Goal: Information Seeking & Learning: Find specific fact

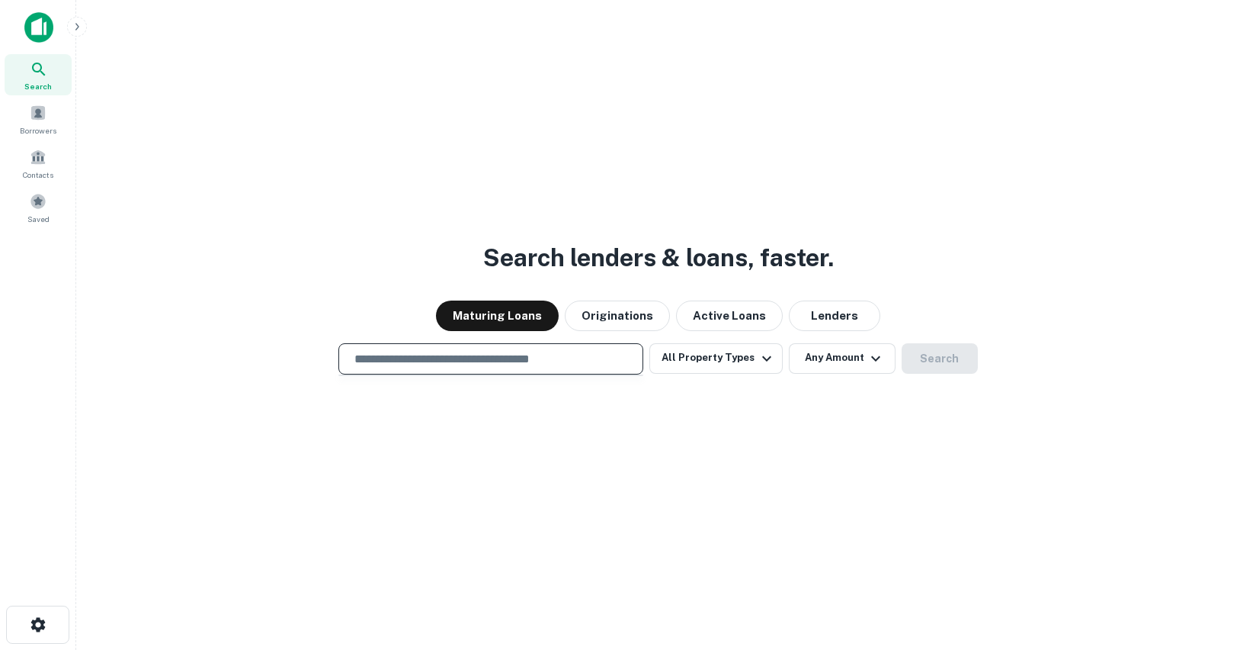
click at [461, 363] on input "text" at bounding box center [490, 359] width 291 height 18
type input "**********"
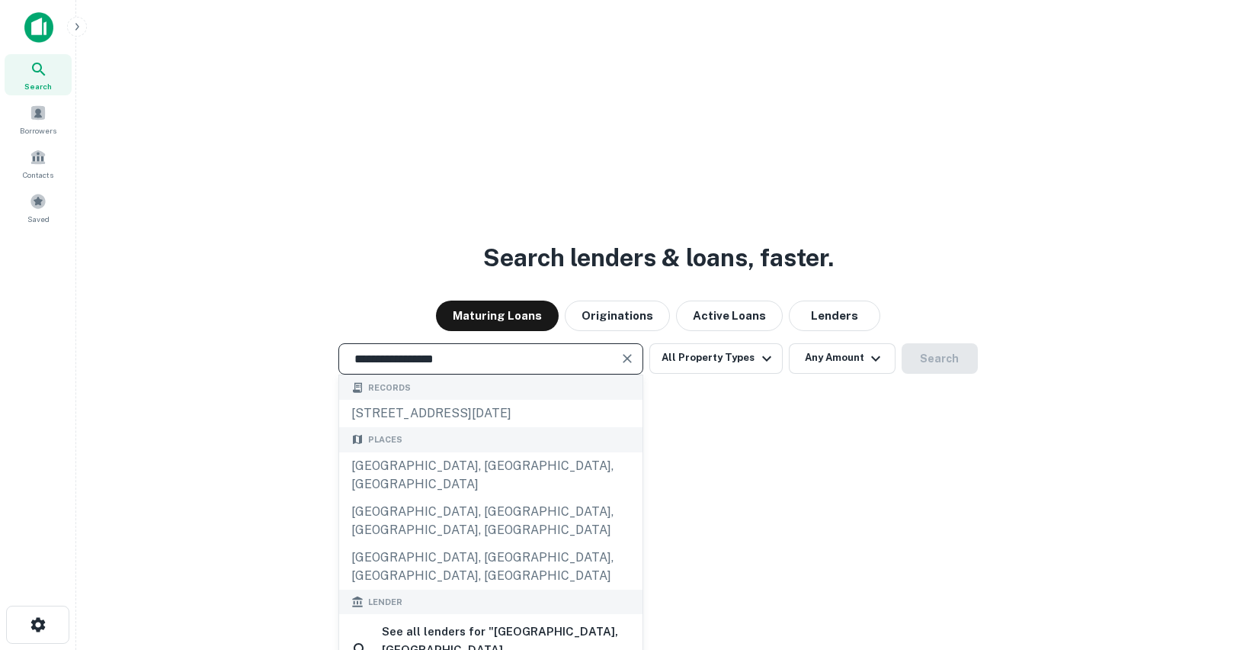
drag, startPoint x: 429, startPoint y: 468, endPoint x: 467, endPoint y: 459, distance: 38.5
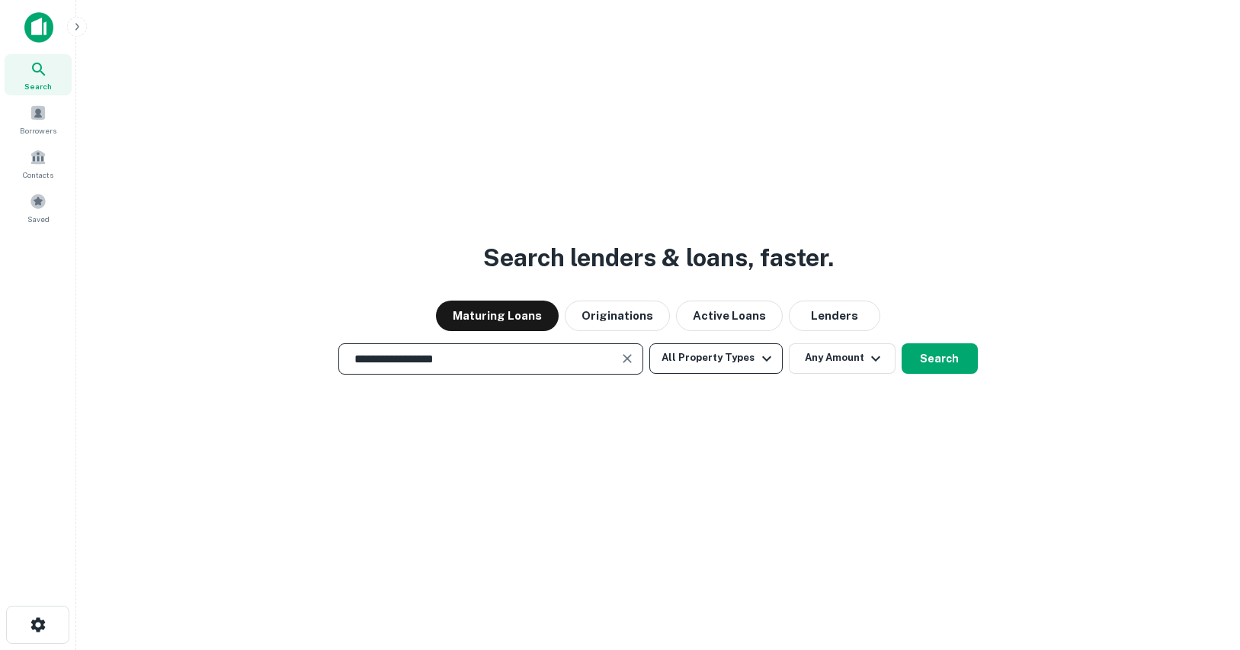
click at [758, 359] on icon "button" at bounding box center [767, 358] width 18 height 18
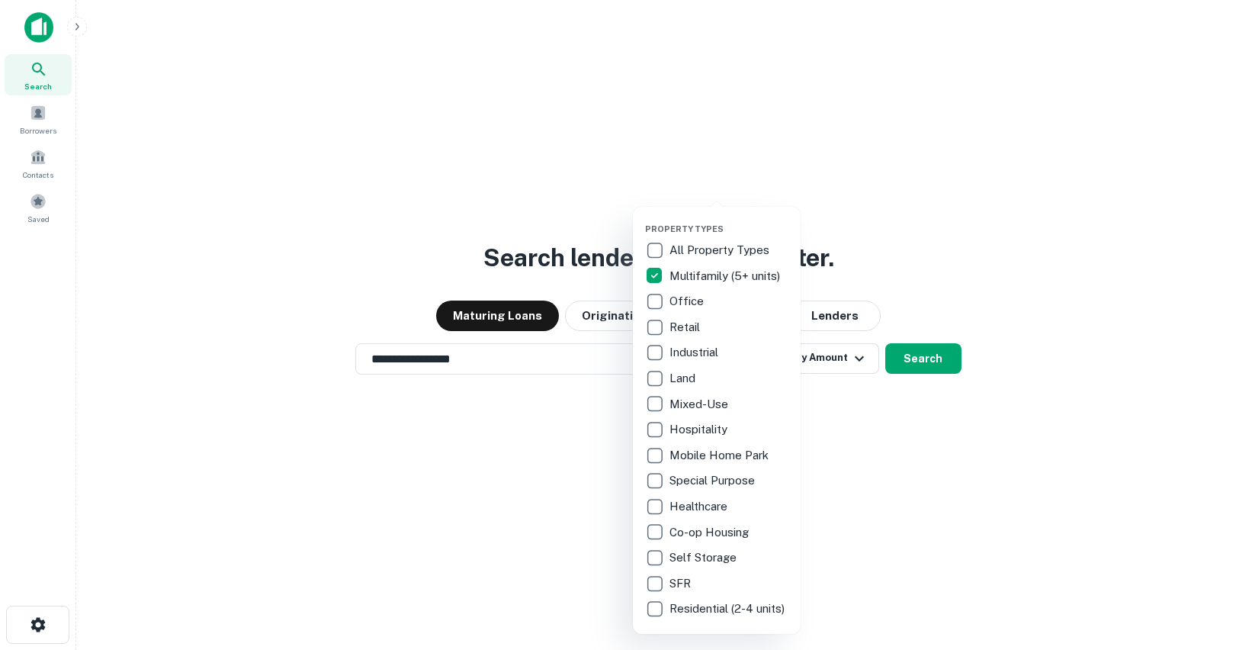
click at [916, 420] on div at bounding box center [626, 325] width 1252 height 650
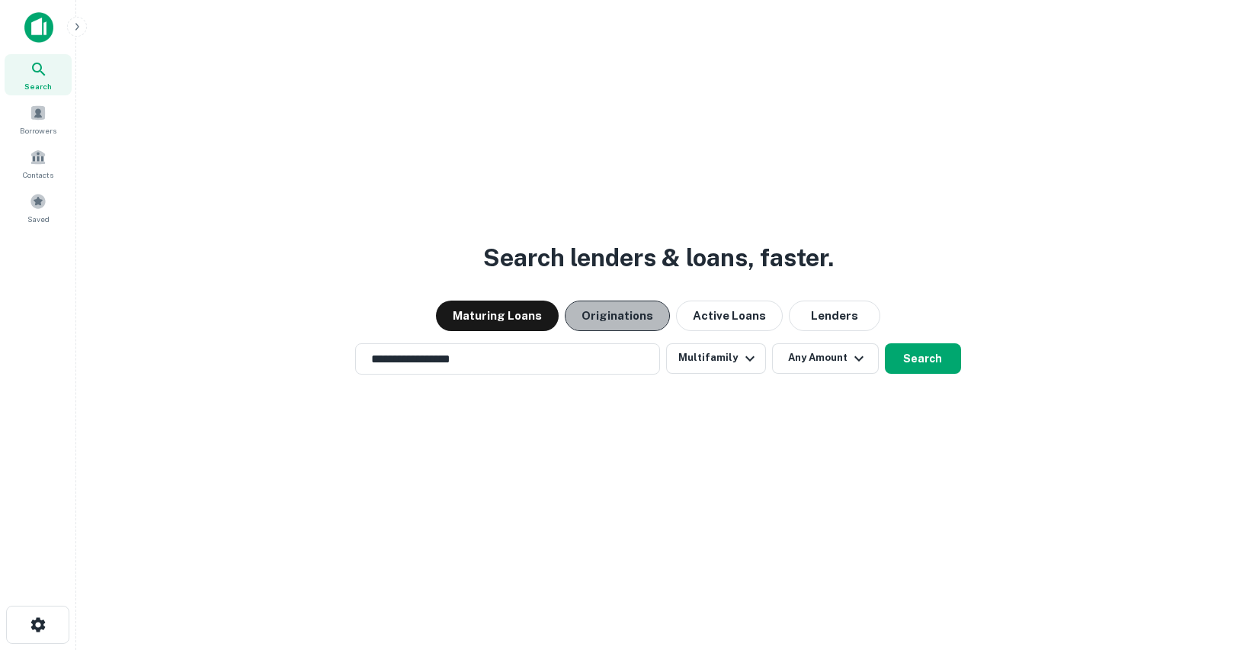
click at [630, 313] on button "Originations" at bounding box center [617, 315] width 105 height 30
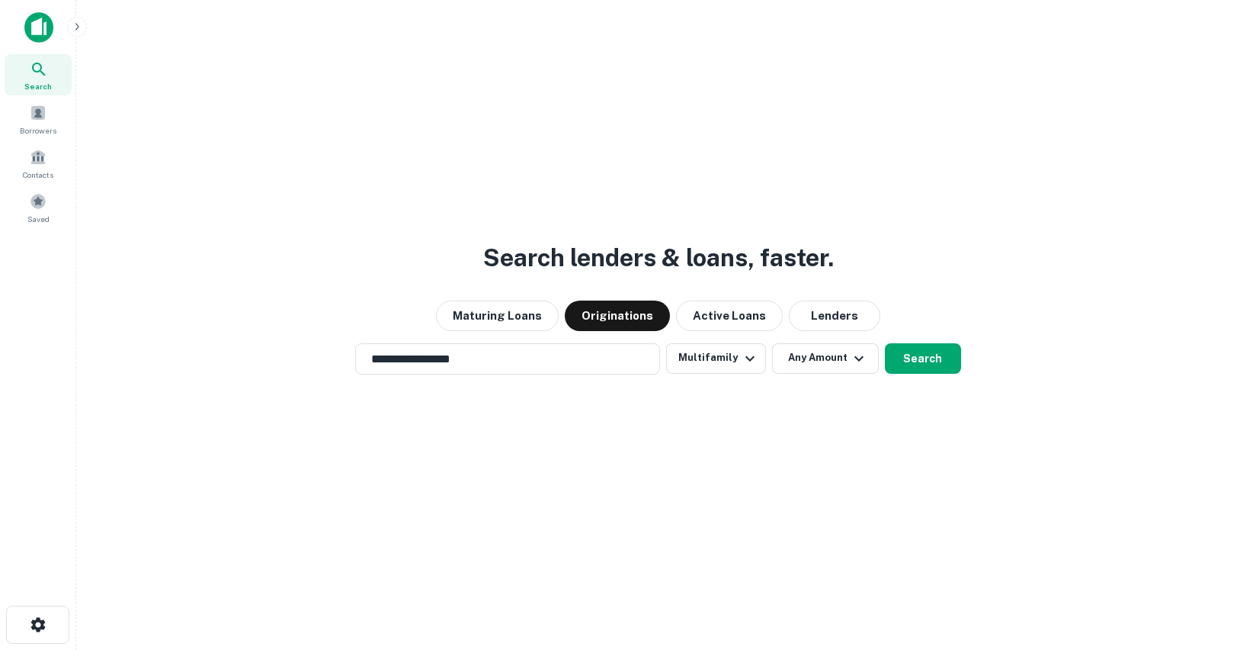
click at [927, 355] on button "Search" at bounding box center [923, 358] width 76 height 30
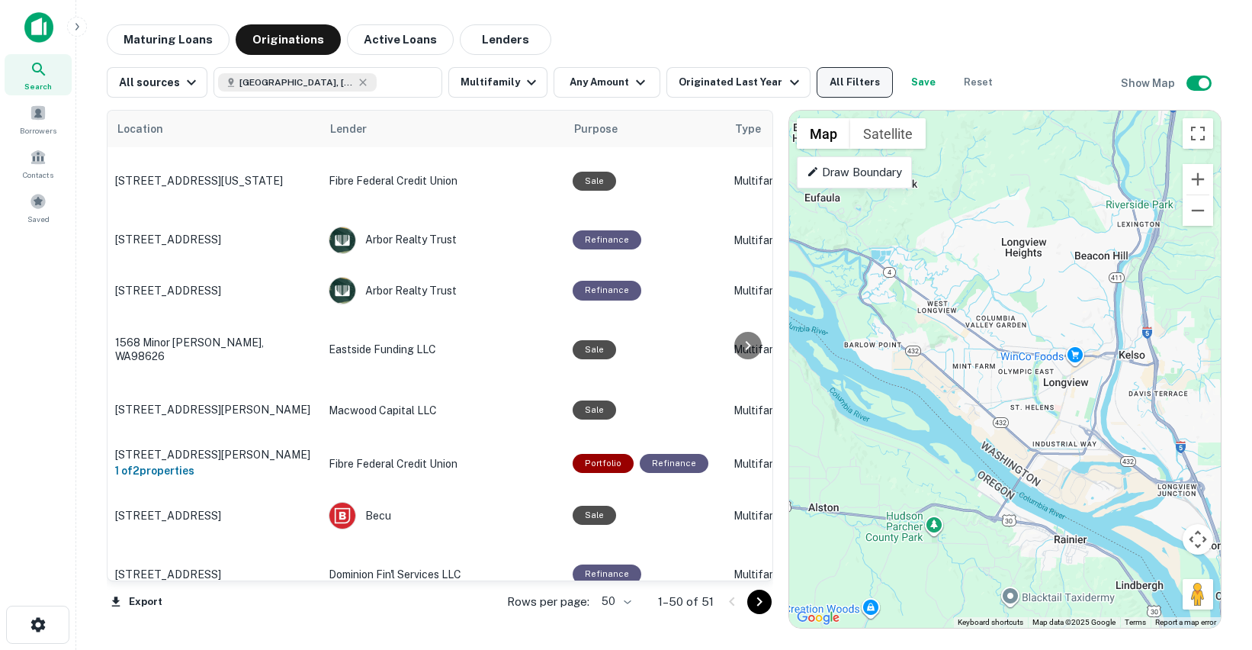
click at [832, 82] on button "All Filters" at bounding box center [854, 82] width 76 height 30
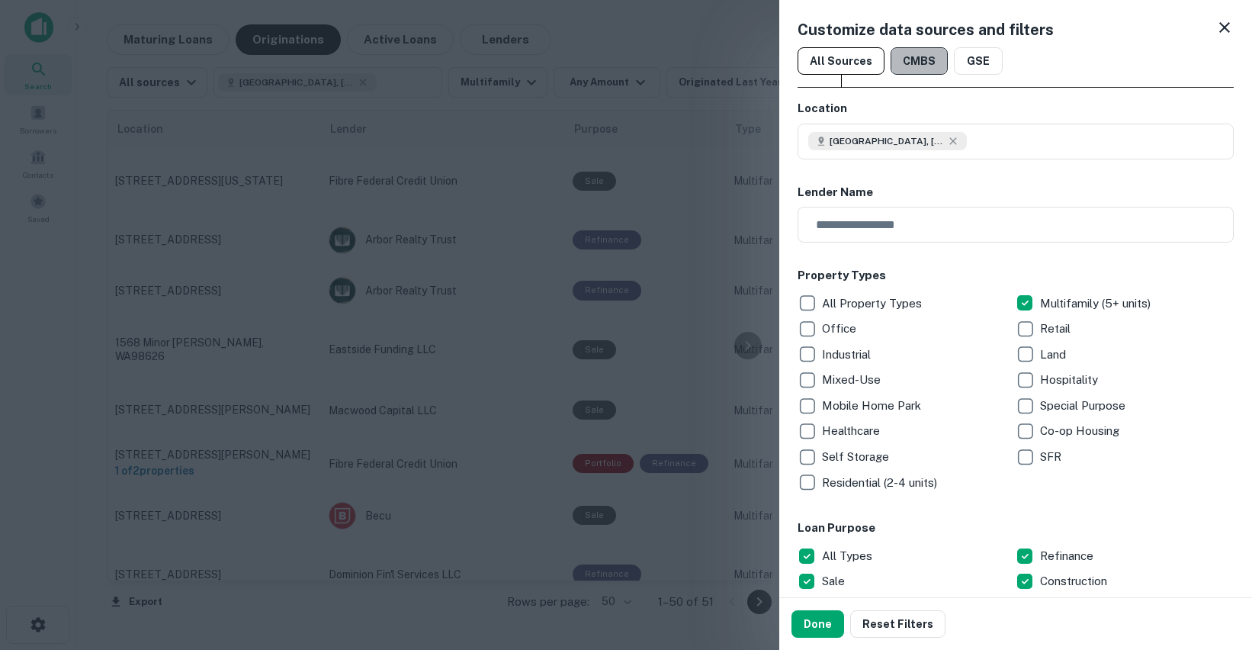
click at [917, 60] on button "CMBS" at bounding box center [918, 60] width 57 height 27
drag, startPoint x: 816, startPoint y: 621, endPoint x: 1144, endPoint y: 275, distance: 476.2
click at [816, 618] on button "Done" at bounding box center [817, 623] width 53 height 27
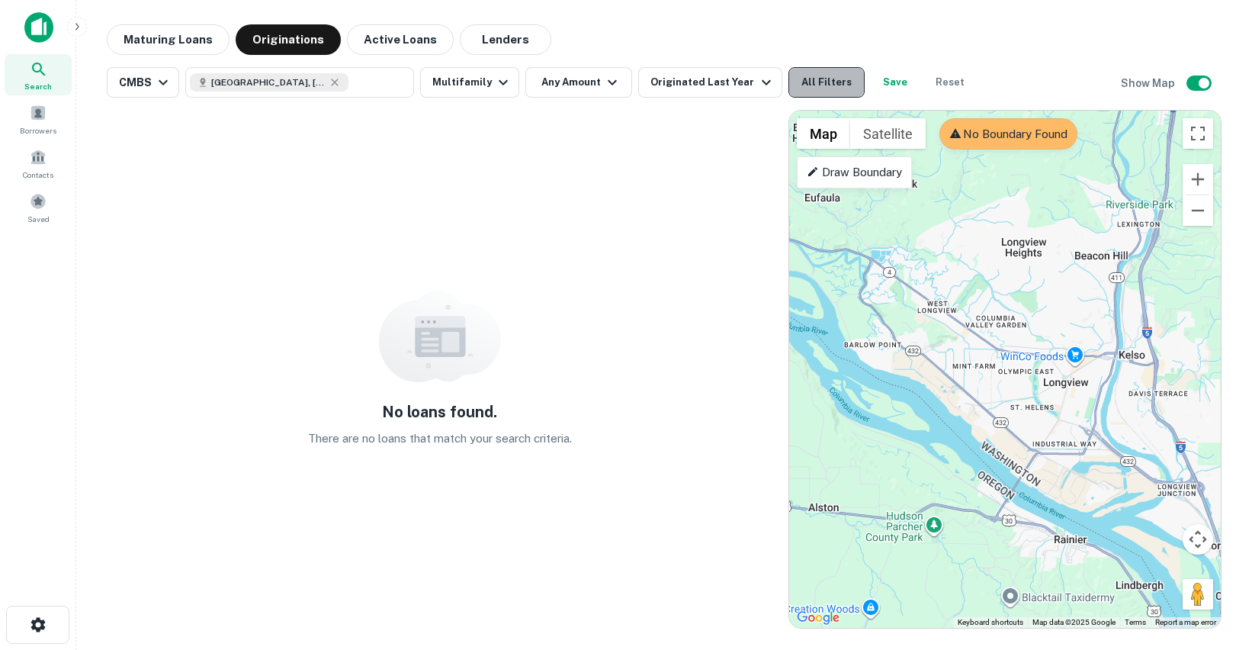
click at [819, 88] on button "All Filters" at bounding box center [826, 82] width 76 height 30
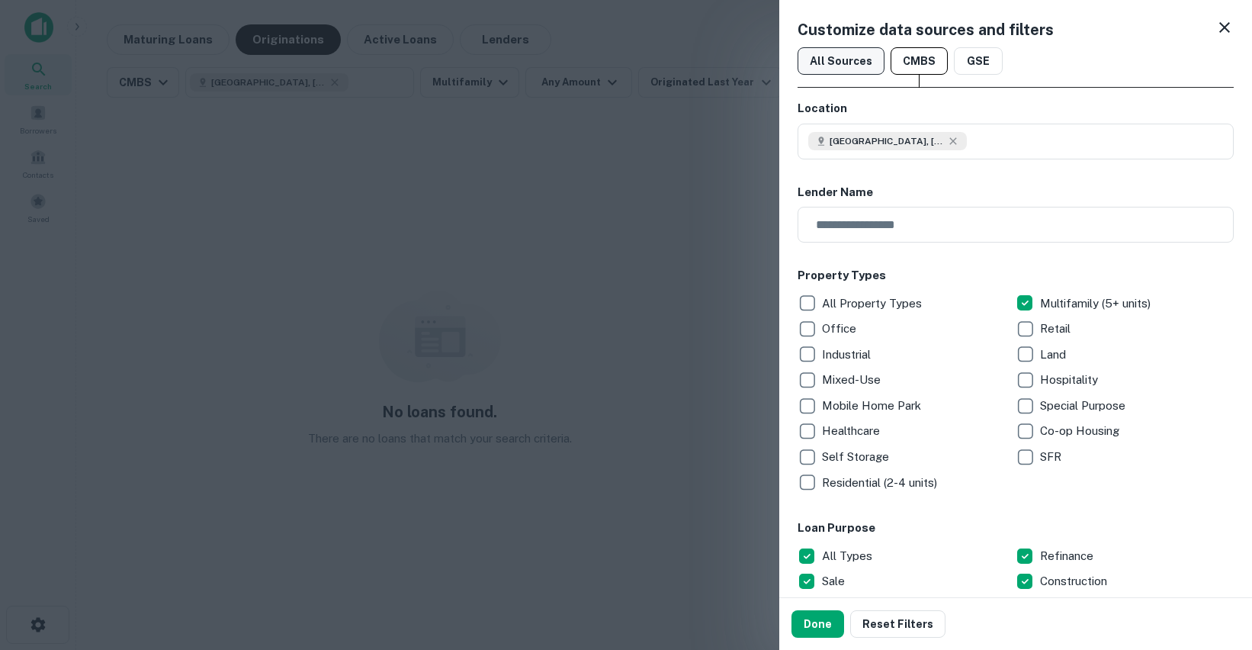
click at [836, 62] on button "All Sources" at bounding box center [840, 60] width 87 height 27
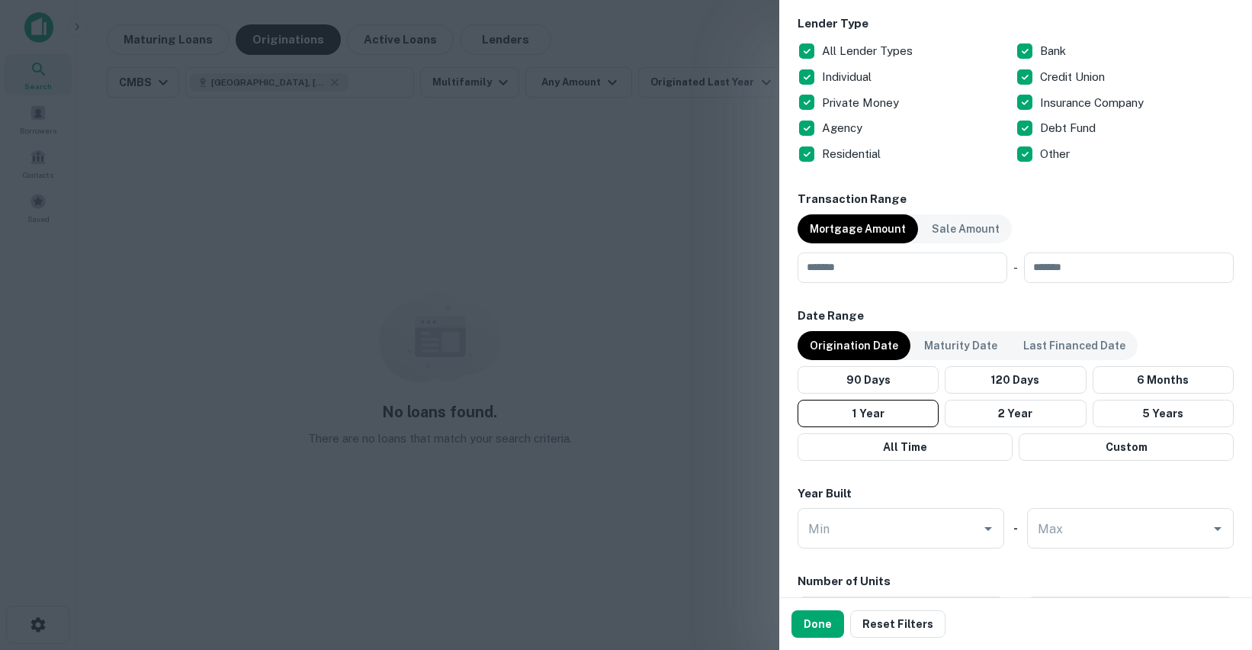
scroll to position [611, 0]
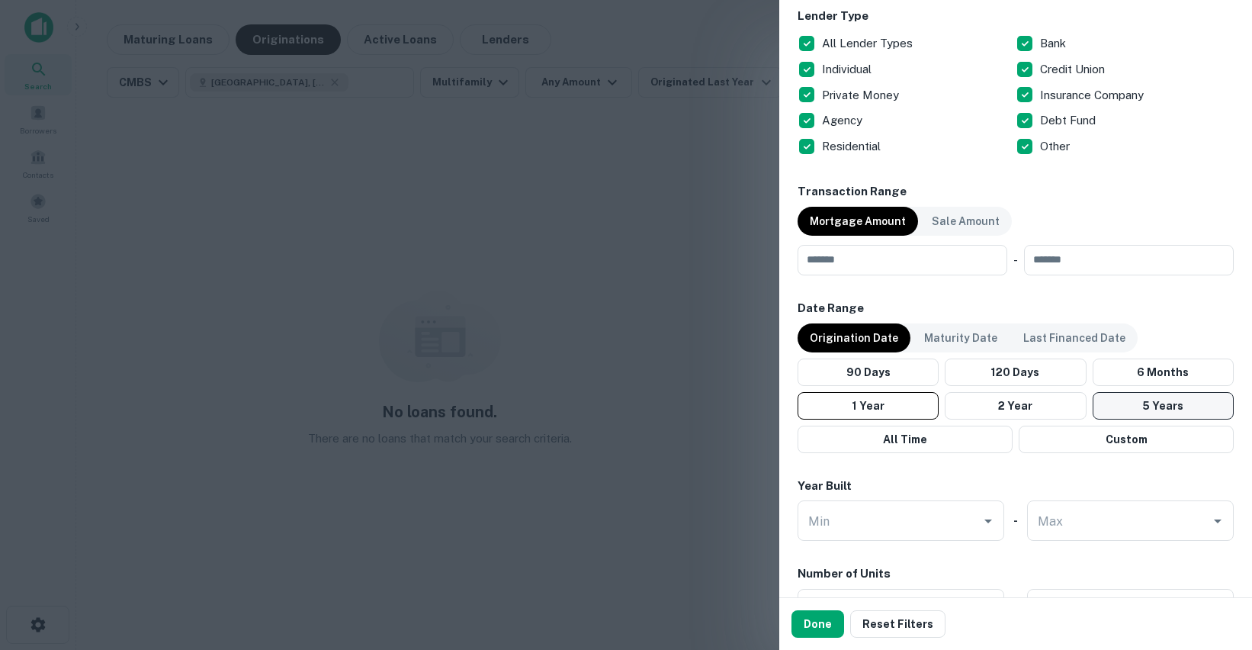
drag, startPoint x: 1155, startPoint y: 399, endPoint x: 1147, endPoint y: 396, distance: 8.7
click at [1154, 399] on button "5 Years" at bounding box center [1162, 405] width 141 height 27
click at [807, 619] on button "Done" at bounding box center [817, 623] width 53 height 27
click at [808, 619] on button "Done" at bounding box center [817, 623] width 53 height 27
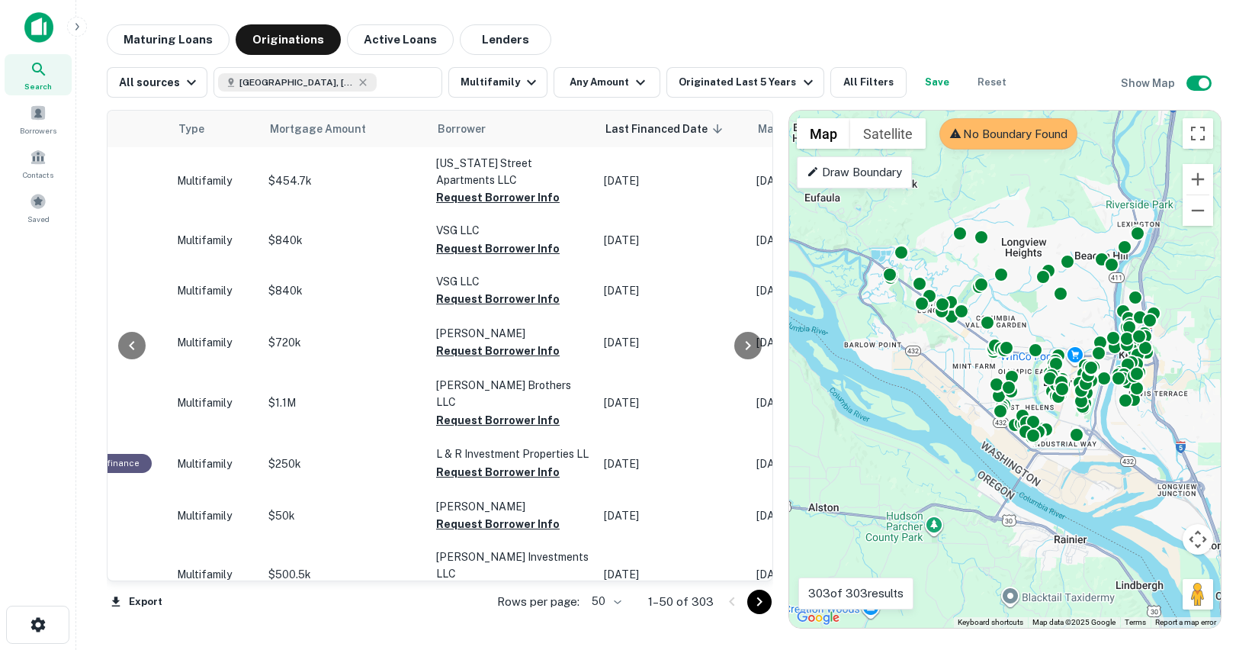
click at [765, 139] on div "Location Lender Purpose Type Mortgage Amount Borrower Last Financed Date sorted…" at bounding box center [440, 345] width 666 height 471
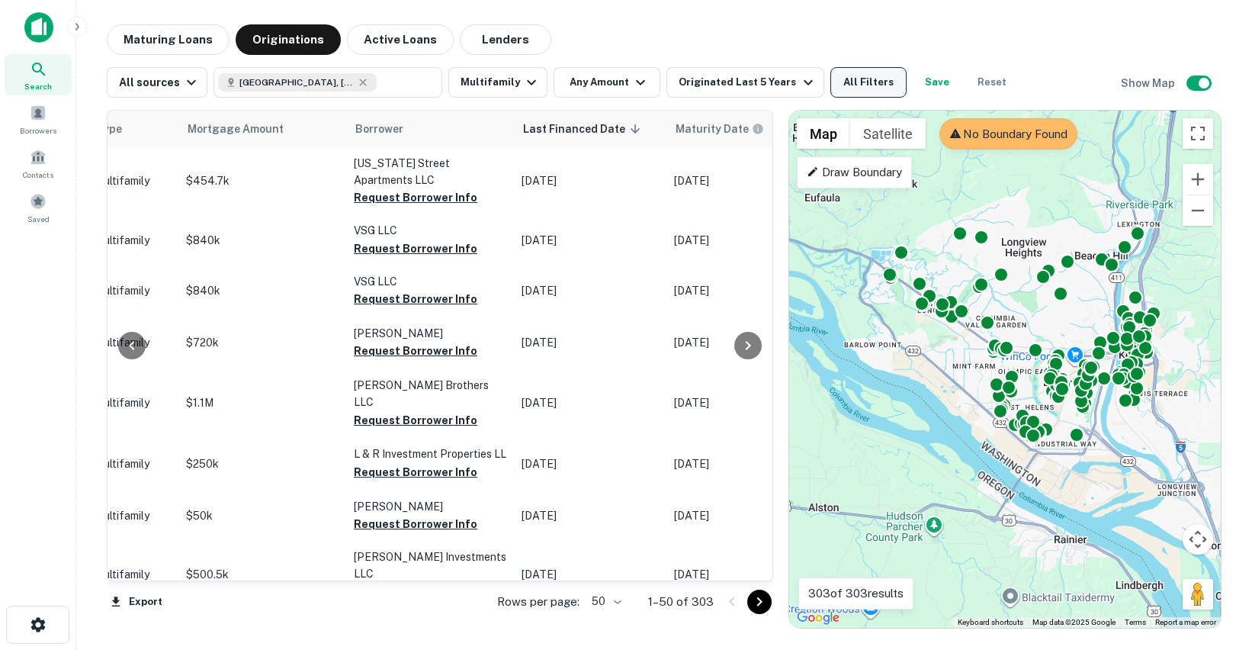
click at [855, 82] on button "All Filters" at bounding box center [868, 82] width 76 height 30
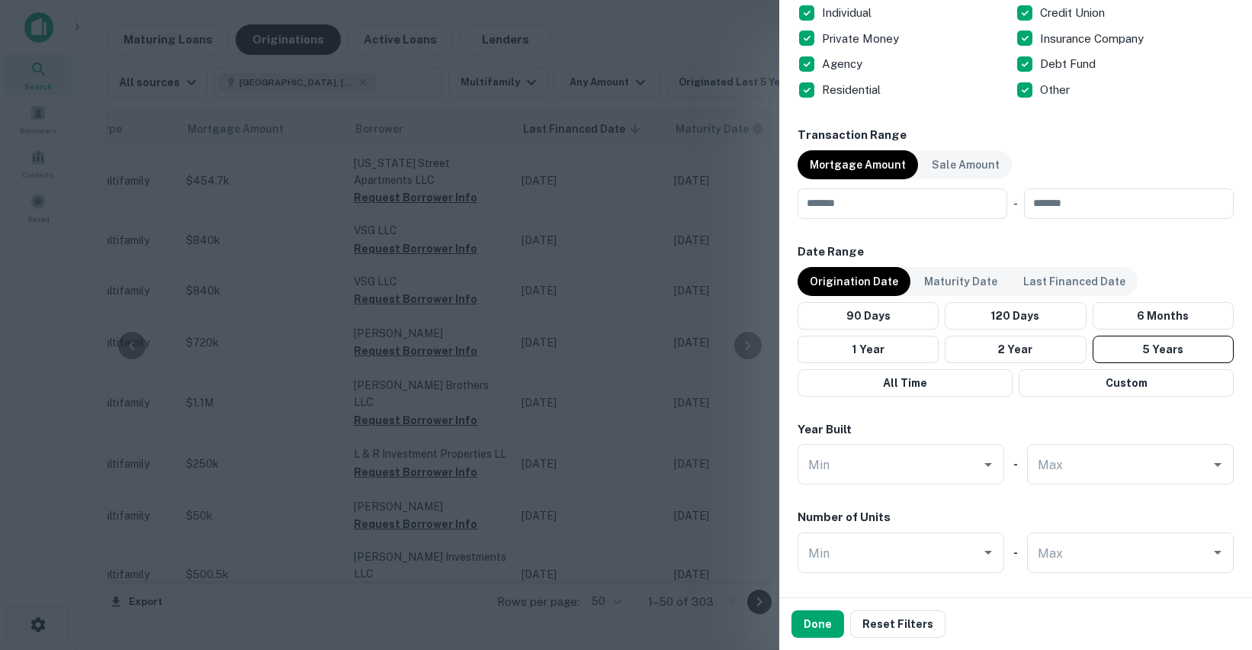
scroll to position [639, 0]
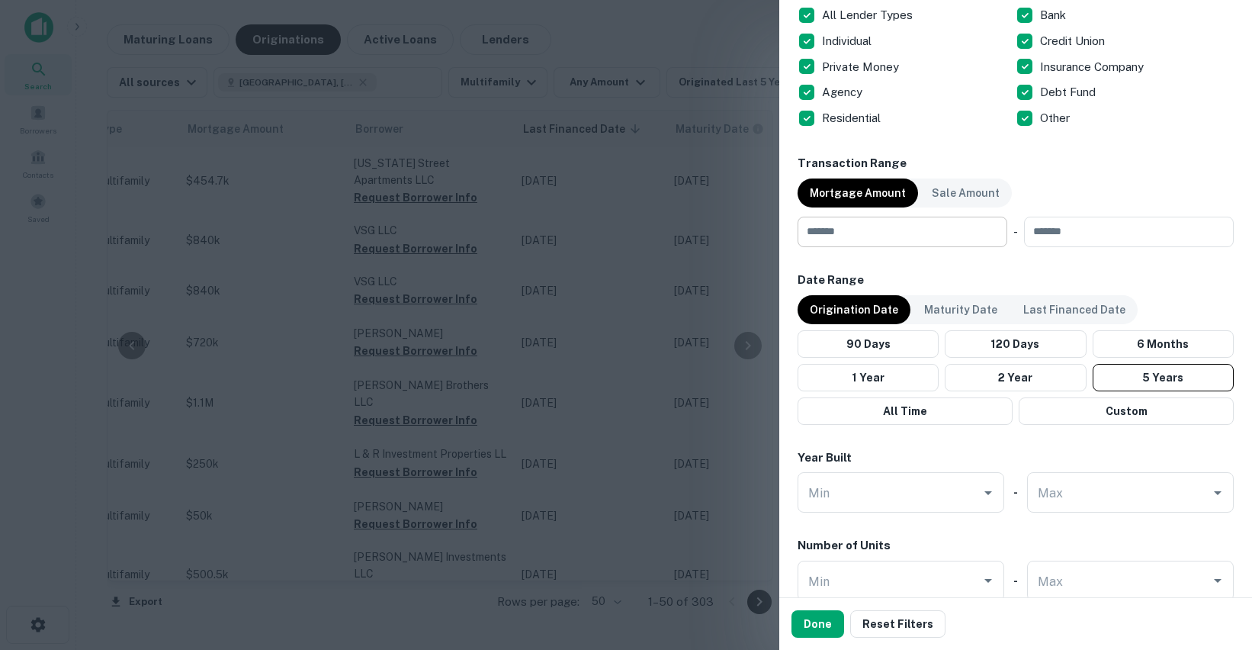
click at [931, 237] on input "number" at bounding box center [896, 232] width 199 height 30
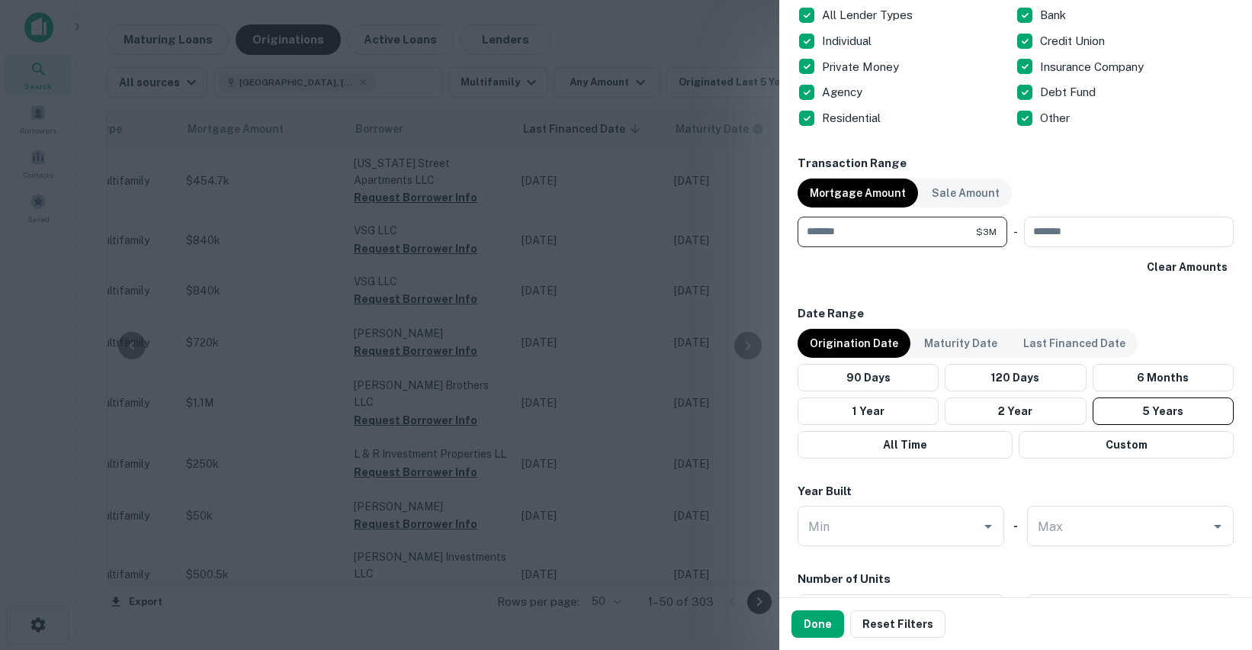
type input "*******"
type input "*"
type input "*******"
click at [814, 626] on button "Done" at bounding box center [817, 623] width 53 height 27
